Goal: Complete application form: Complete application form

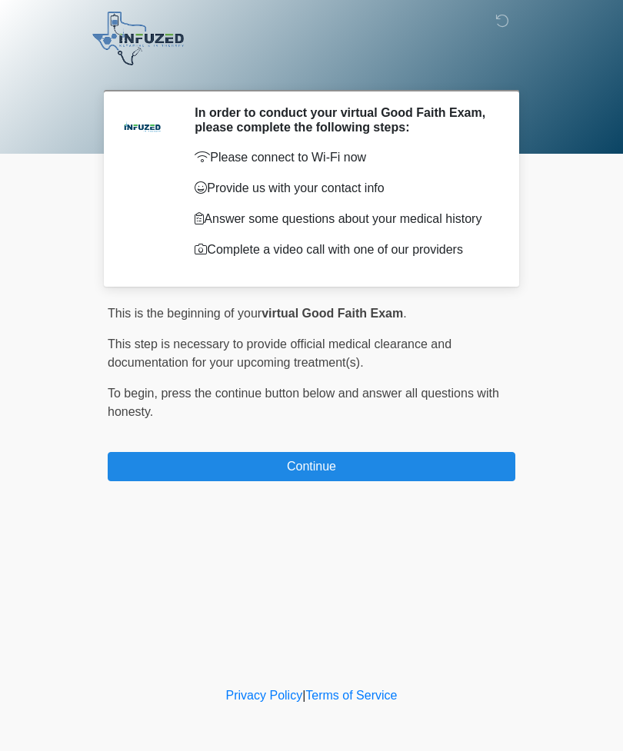
click at [424, 475] on button "Continue" at bounding box center [312, 466] width 408 height 29
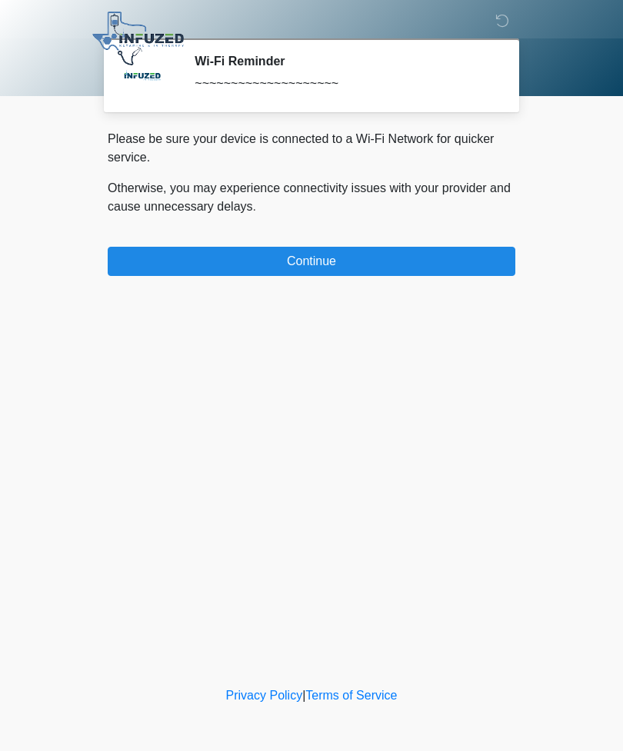
click at [439, 249] on button "Continue" at bounding box center [312, 261] width 408 height 29
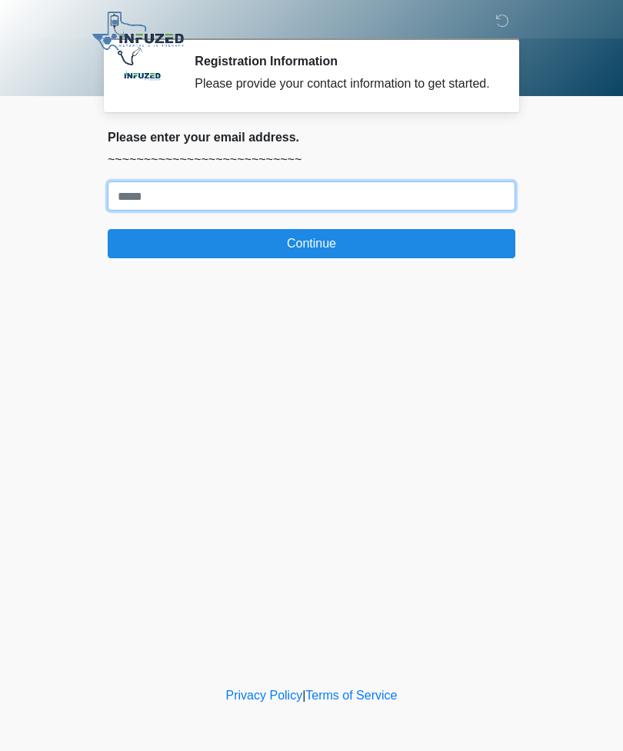
click at [409, 211] on input "Where should we email your treatment plan?" at bounding box center [312, 195] width 408 height 29
type input "**********"
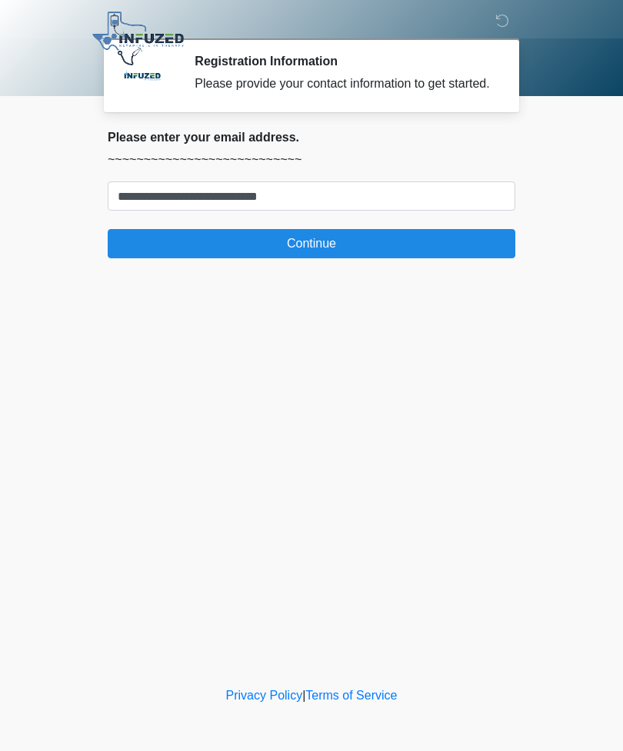
click at [428, 252] on button "Continue" at bounding box center [312, 243] width 408 height 29
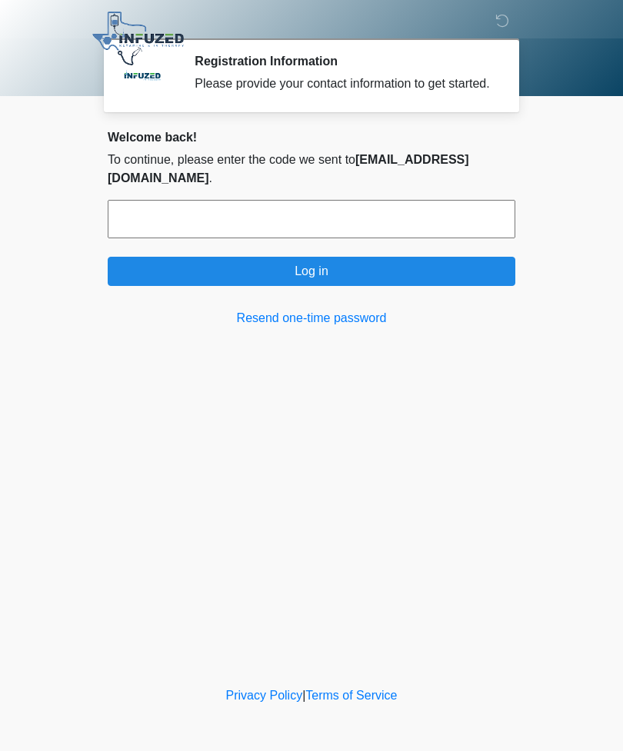
click at [400, 234] on input "text" at bounding box center [312, 219] width 408 height 38
type input "******"
click at [439, 284] on button "Log in" at bounding box center [312, 271] width 408 height 29
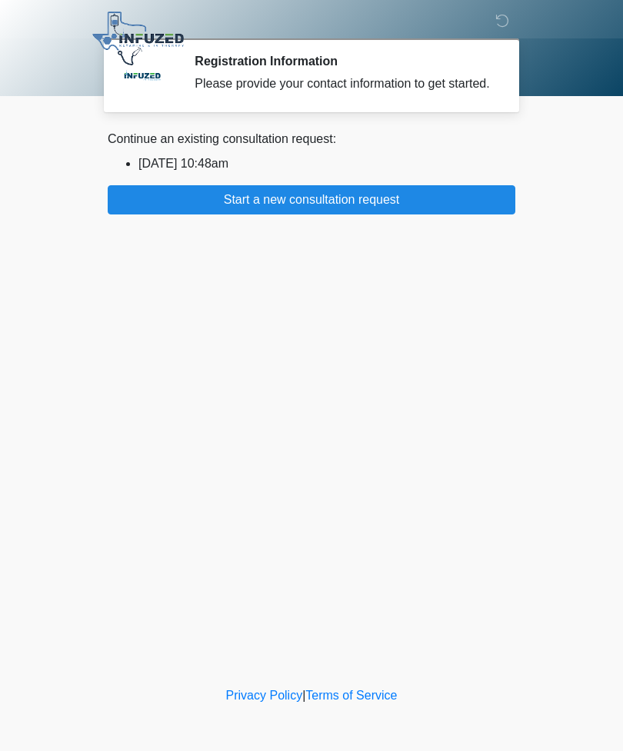
click at [430, 206] on button "Start a new consultation request" at bounding box center [312, 199] width 408 height 29
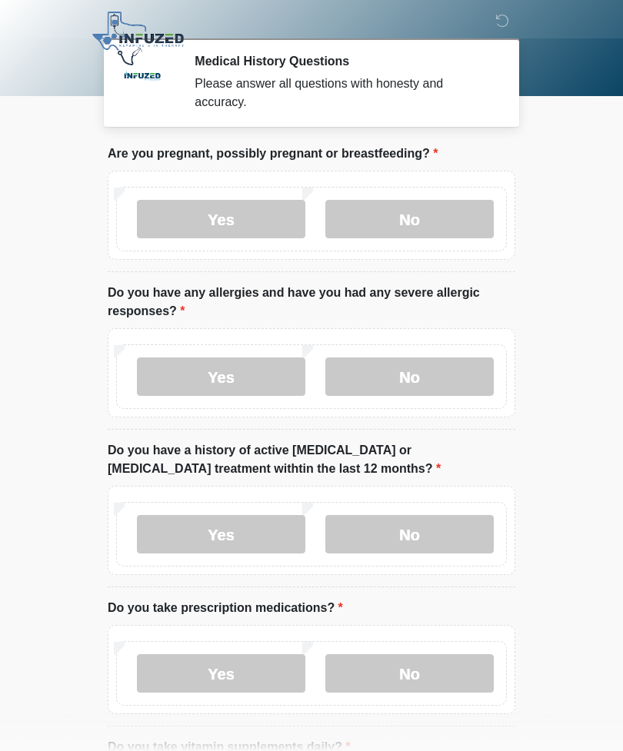
click at [444, 215] on label "No" at bounding box center [409, 219] width 168 height 38
click at [448, 387] on label "No" at bounding box center [409, 377] width 168 height 38
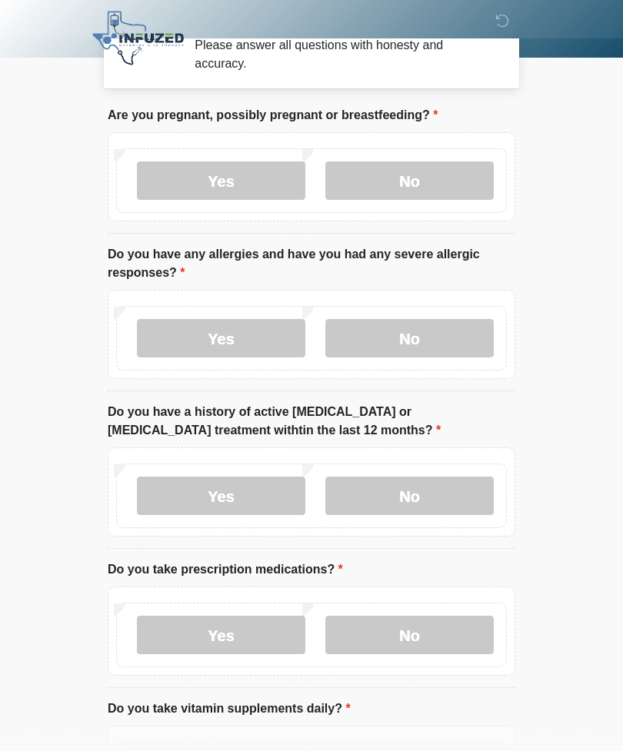
click at [465, 491] on label "No" at bounding box center [409, 497] width 168 height 38
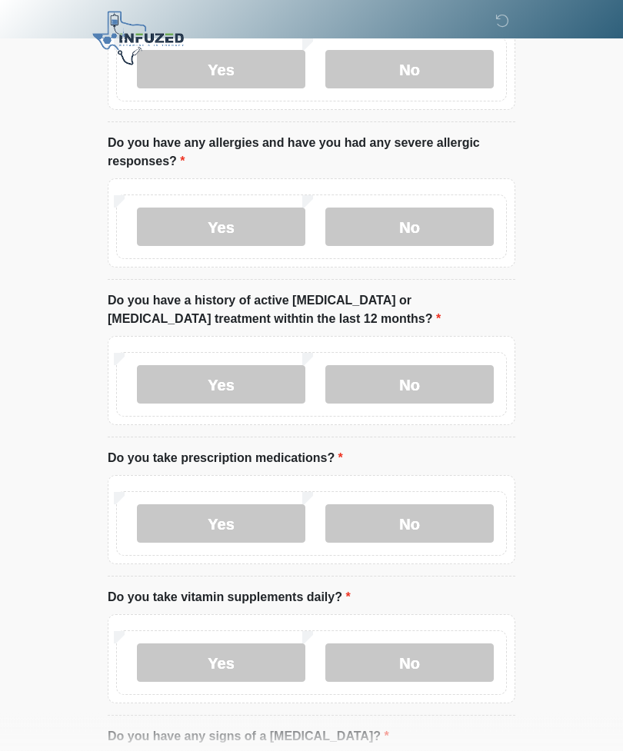
click at [455, 541] on label "No" at bounding box center [409, 524] width 168 height 38
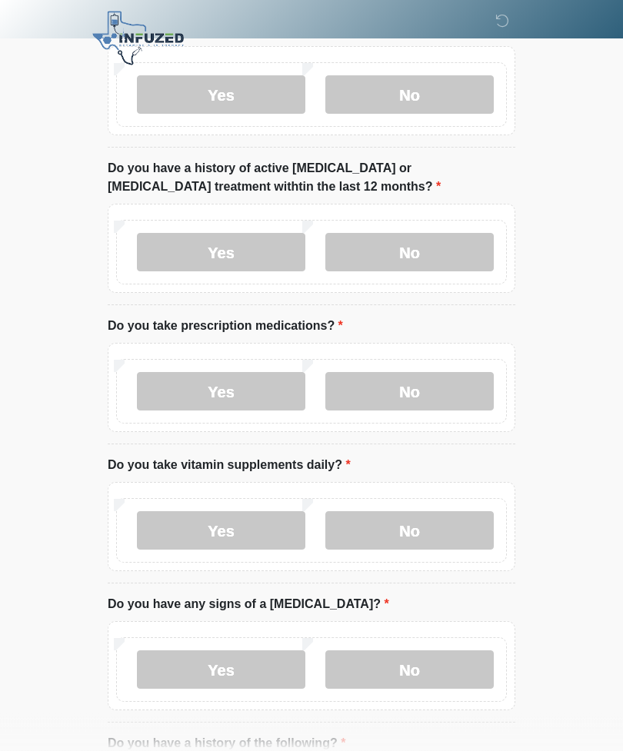
scroll to position [282, 0]
click at [454, 531] on label "No" at bounding box center [409, 530] width 168 height 38
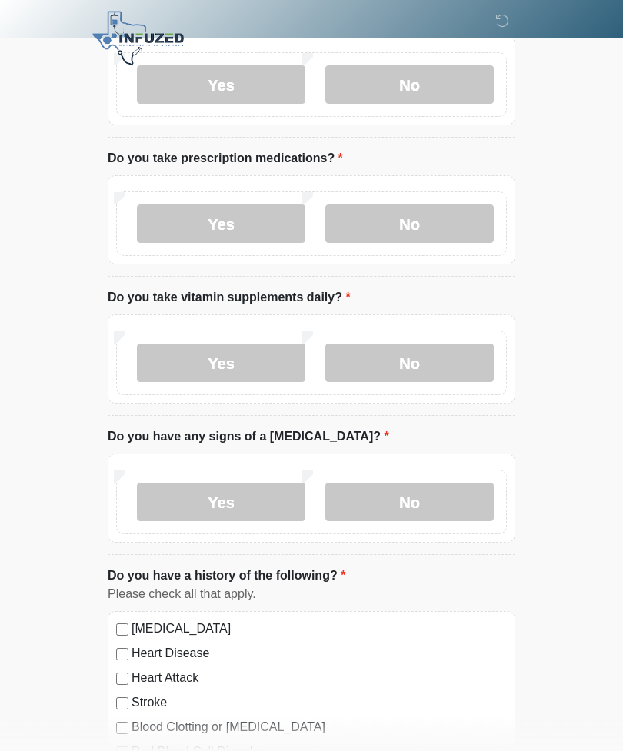
click at [448, 503] on label "No" at bounding box center [409, 503] width 168 height 38
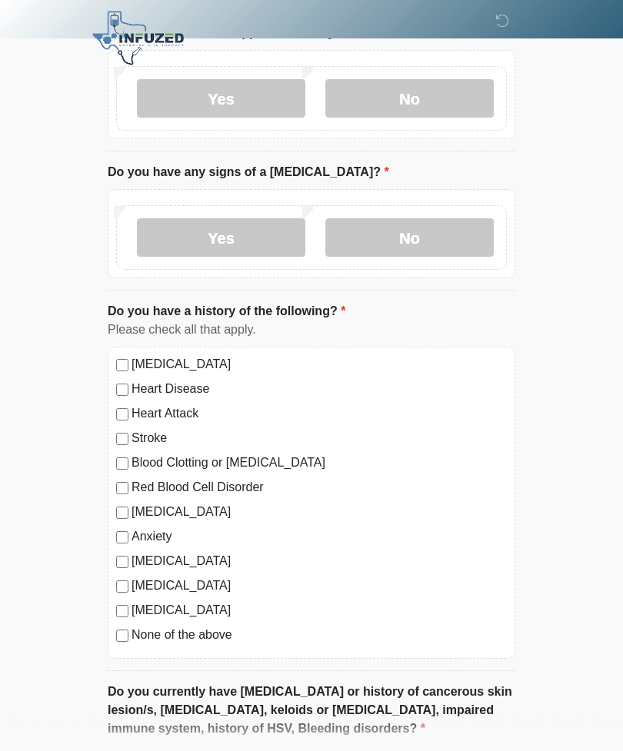
scroll to position [716, 0]
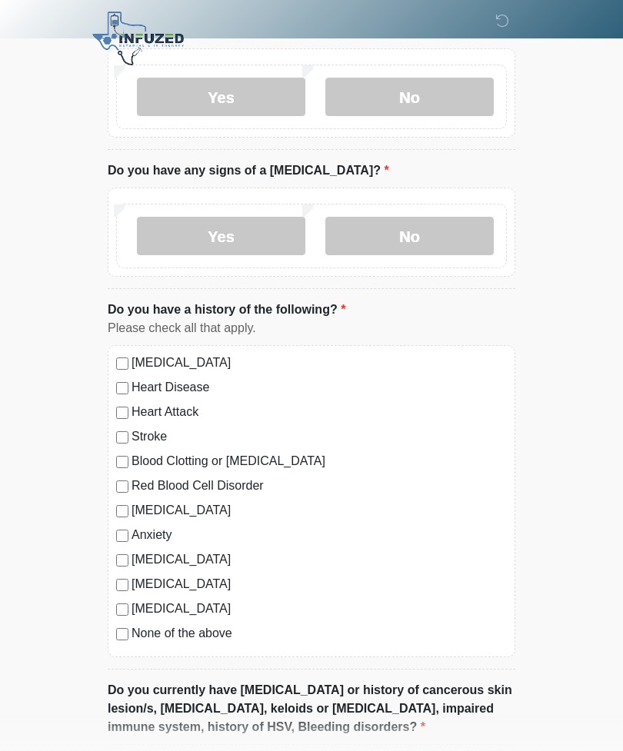
click at [212, 637] on label "None of the above" at bounding box center [318, 633] width 375 height 18
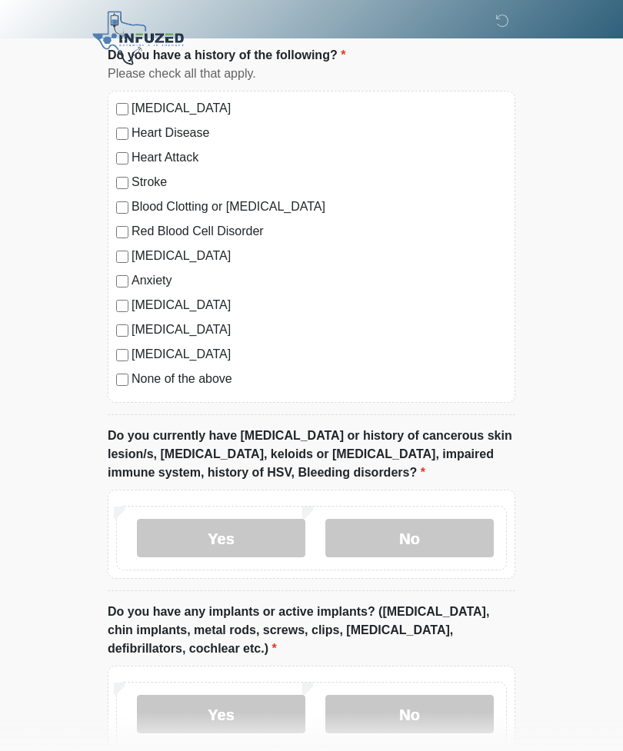
scroll to position [970, 0]
click at [434, 543] on label "No" at bounding box center [409, 538] width 168 height 38
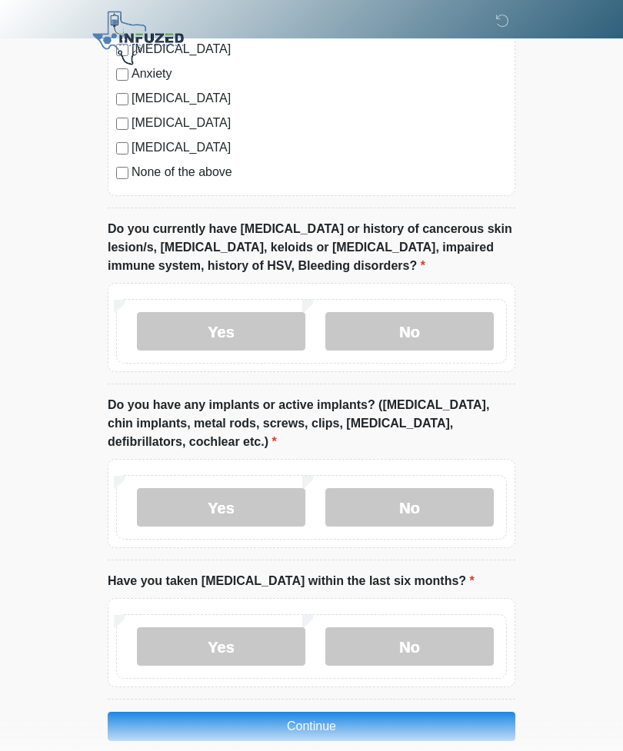
scroll to position [1177, 0]
click at [441, 505] on label "No" at bounding box center [409, 507] width 168 height 38
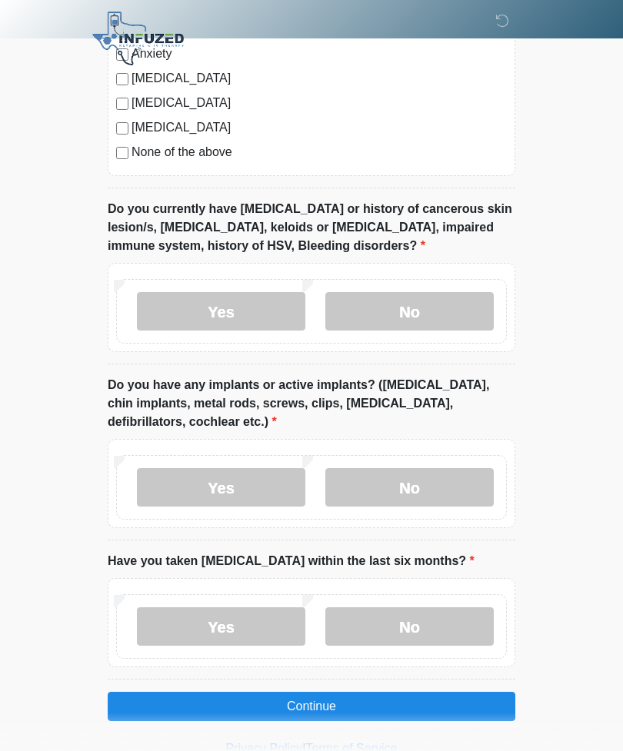
click at [389, 624] on label "No" at bounding box center [409, 626] width 168 height 38
click at [428, 703] on button "Continue" at bounding box center [312, 706] width 408 height 29
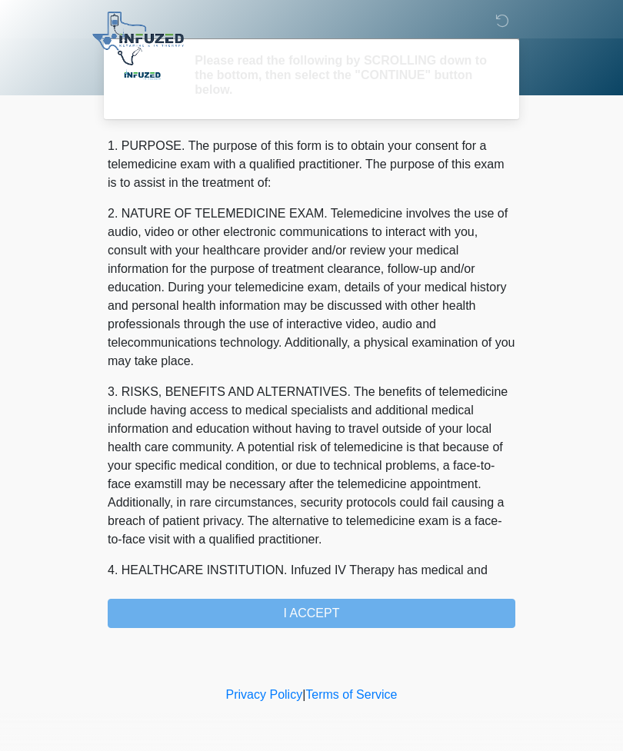
scroll to position [0, 0]
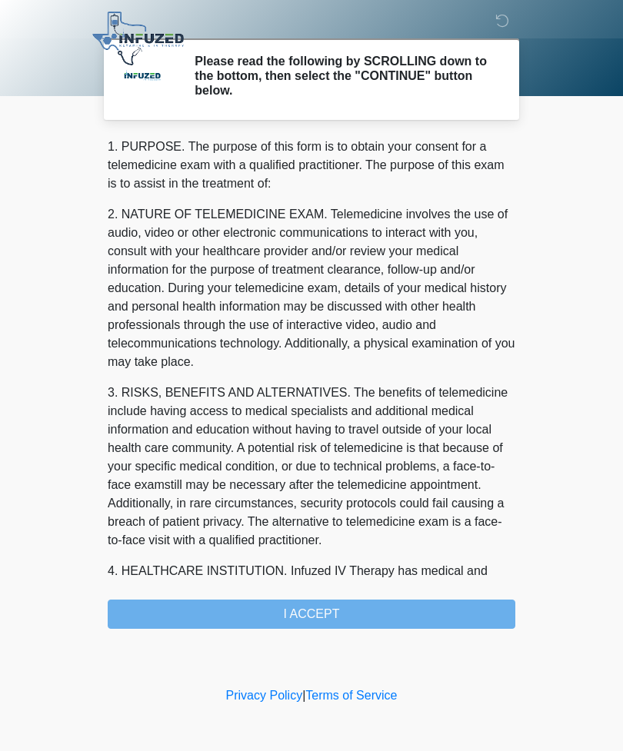
click at [427, 614] on div "1. PURPOSE. The purpose of this form is to obtain your consent for a telemedici…" at bounding box center [312, 383] width 408 height 491
click at [418, 614] on div "1. PURPOSE. The purpose of this form is to obtain your consent for a telemedici…" at bounding box center [312, 383] width 408 height 491
click at [378, 620] on div "1. PURPOSE. The purpose of this form is to obtain your consent for a telemedici…" at bounding box center [312, 383] width 408 height 491
click at [372, 614] on div "1. PURPOSE. The purpose of this form is to obtain your consent for a telemedici…" at bounding box center [312, 383] width 408 height 491
click at [372, 611] on div "1. PURPOSE. The purpose of this form is to obtain your consent for a telemedici…" at bounding box center [312, 383] width 408 height 491
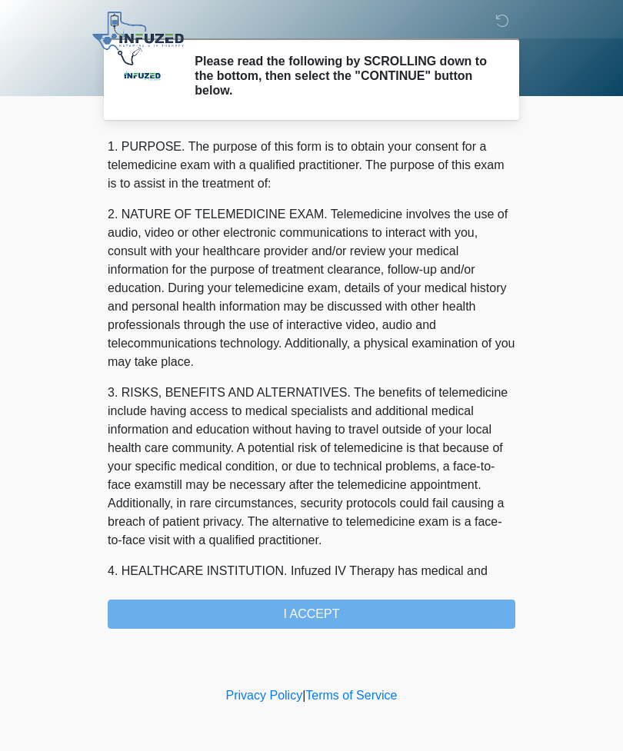
click at [374, 614] on div "1. PURPOSE. The purpose of this form is to obtain your consent for a telemedici…" at bounding box center [312, 383] width 408 height 491
click at [381, 607] on div "1. PURPOSE. The purpose of this form is to obtain your consent for a telemedici…" at bounding box center [312, 383] width 408 height 491
click at [383, 595] on div "1. PURPOSE. The purpose of this form is to obtain your consent for a telemedici…" at bounding box center [312, 383] width 408 height 491
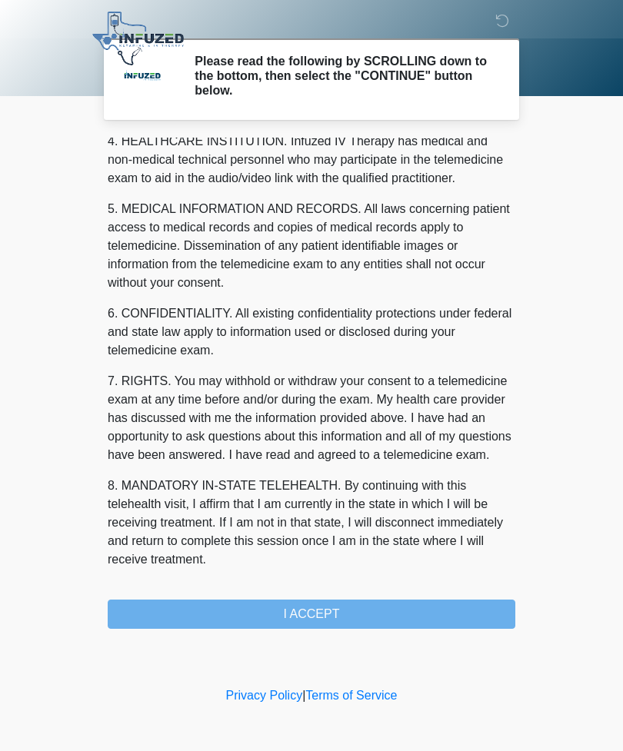
click at [375, 617] on button "I ACCEPT" at bounding box center [312, 614] width 408 height 29
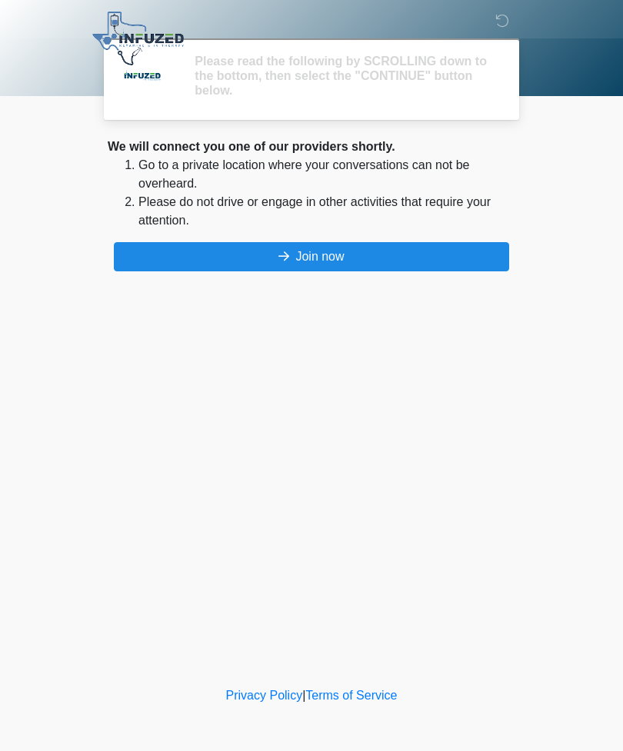
click at [384, 544] on div "‎ ‎ Please read the following by SCROLLING down to the bottom, then select the …" at bounding box center [311, 341] width 461 height 653
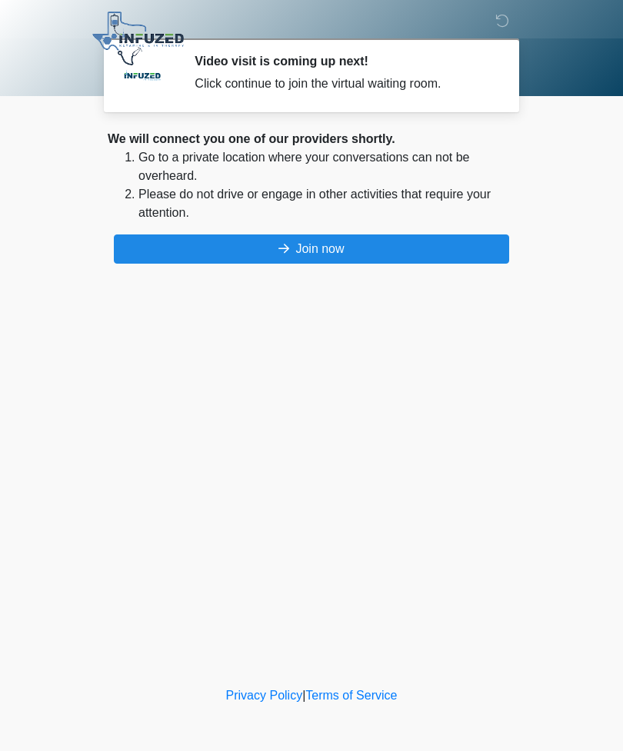
click at [428, 244] on button "Join now" at bounding box center [311, 249] width 395 height 29
